Goal: Task Accomplishment & Management: Use online tool/utility

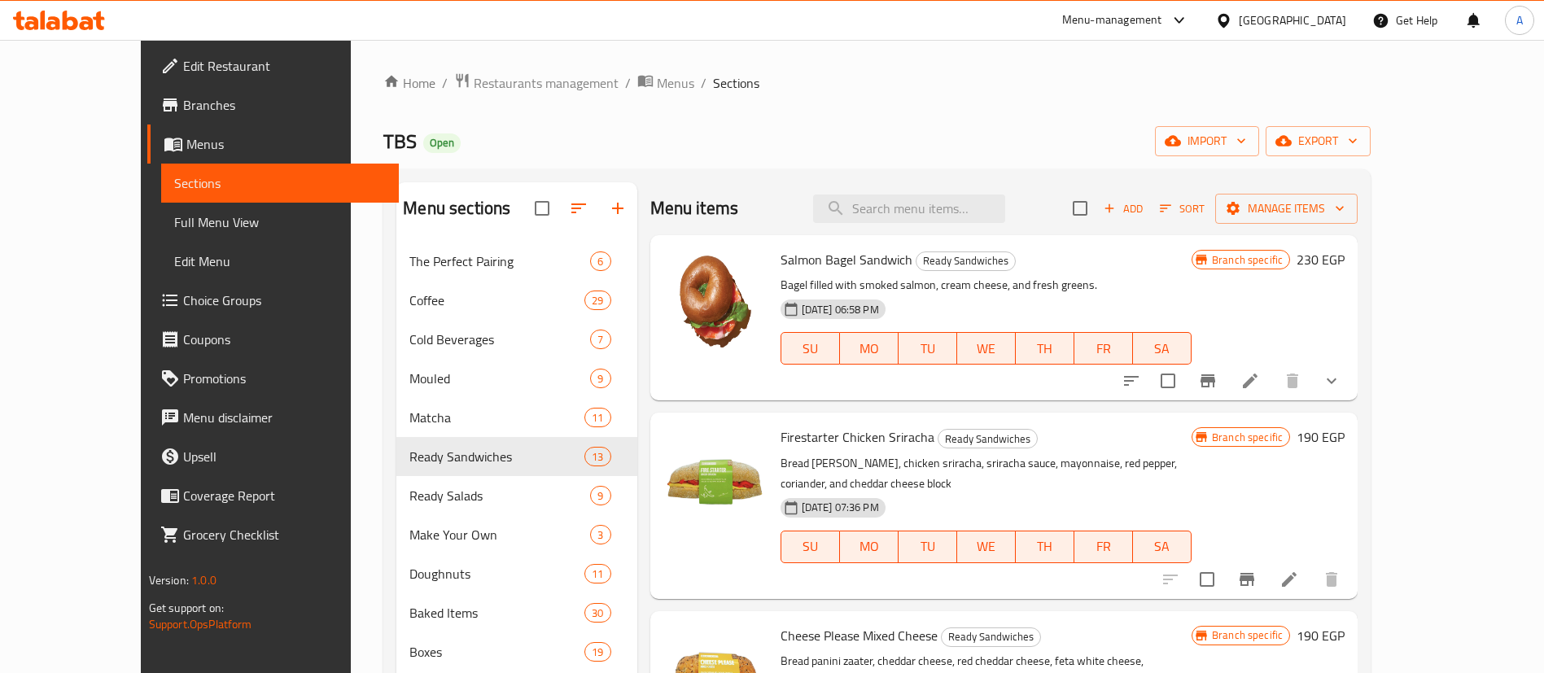
scroll to position [692, 0]
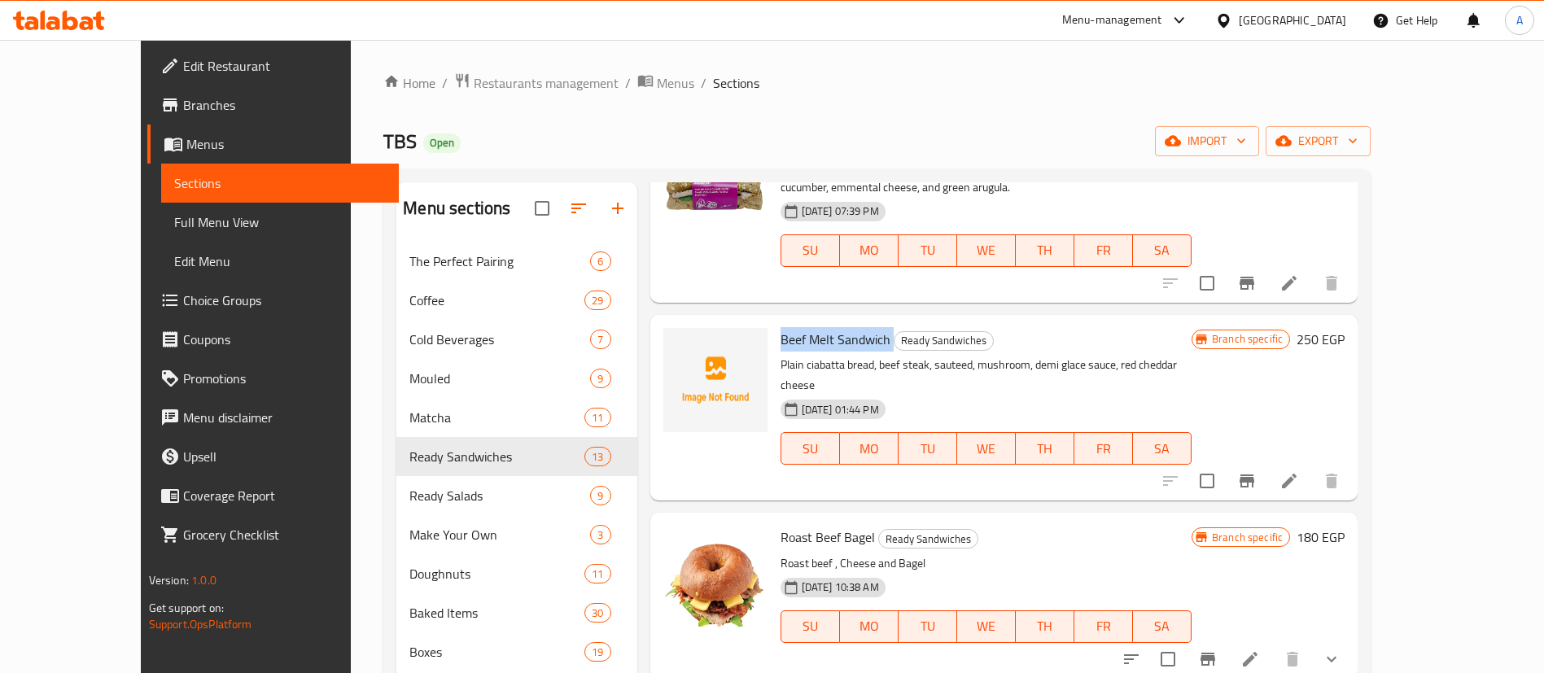
click at [817, 327] on span "Beef Melt Sandwich" at bounding box center [835, 339] width 110 height 24
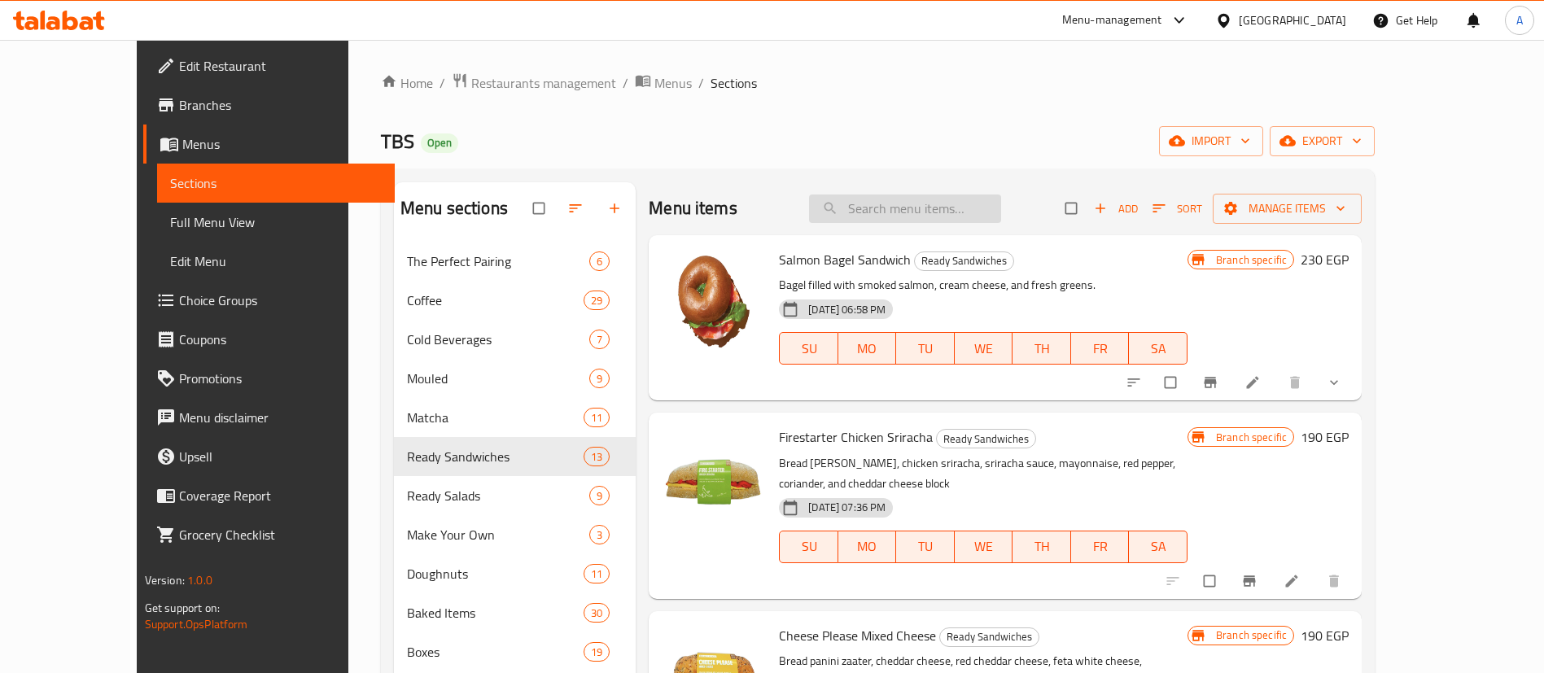
click at [972, 214] on input "search" at bounding box center [905, 208] width 192 height 28
paste input "Beef Melt Sandwich"
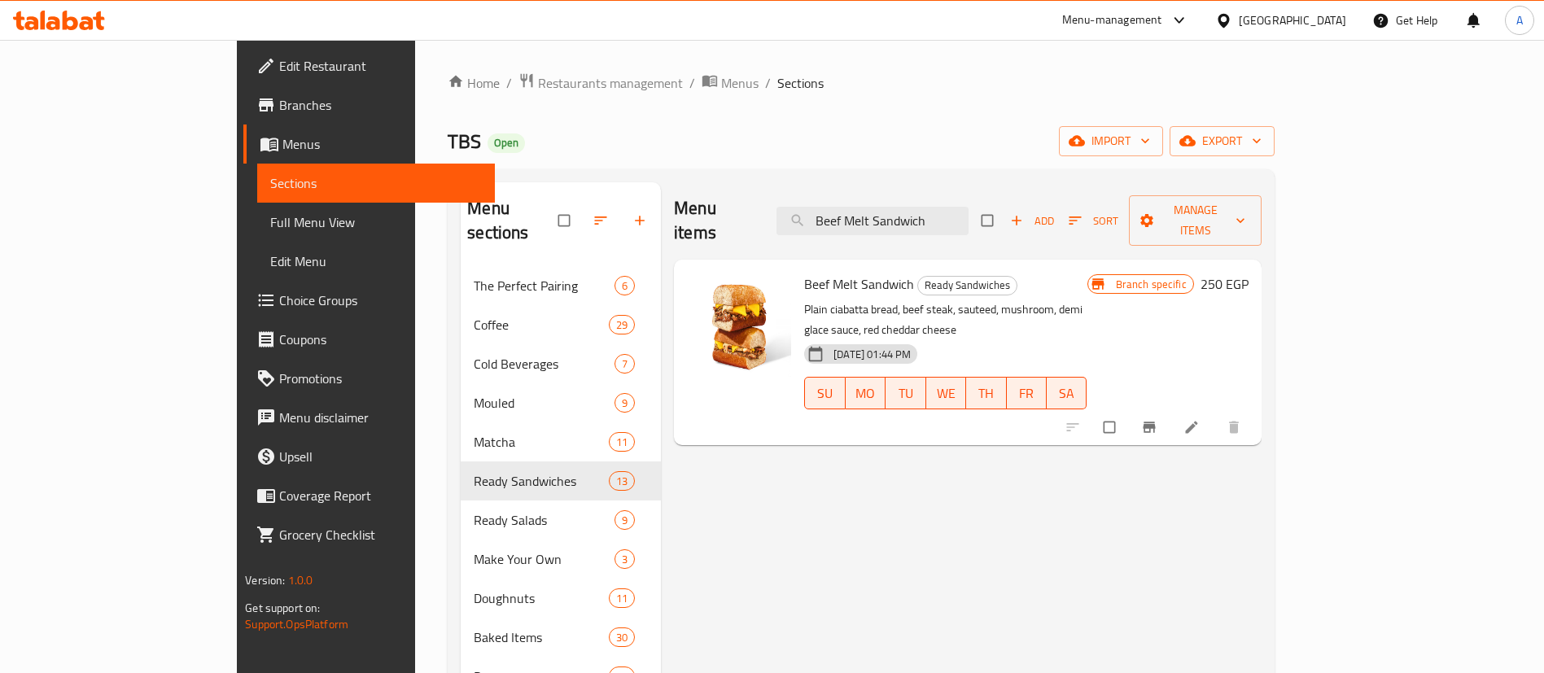
type input "Beef Melt Sandwich"
